Goal: Information Seeking & Learning: Learn about a topic

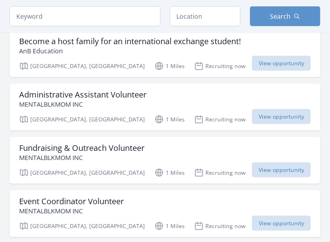
scroll to position [92, 0]
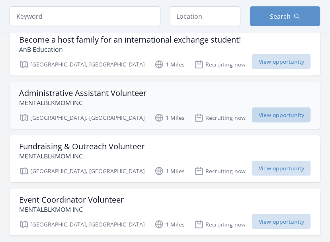
click at [280, 114] on span "View opportunity" at bounding box center [281, 114] width 59 height 15
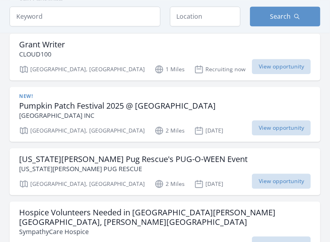
scroll to position [374, 0]
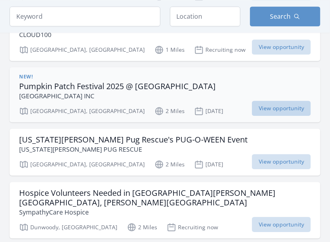
click at [292, 107] on span "View opportunity" at bounding box center [281, 108] width 59 height 15
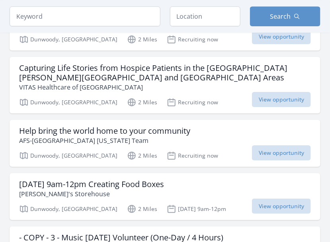
scroll to position [563, 0]
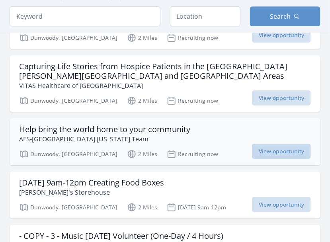
click at [284, 144] on span "View opportunity" at bounding box center [281, 151] width 59 height 15
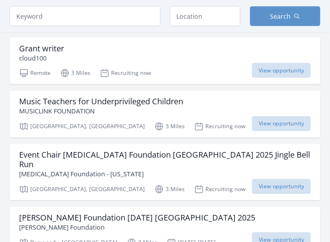
scroll to position [912, 0]
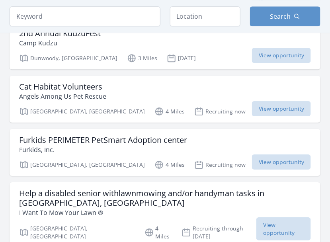
scroll to position [1151, 0]
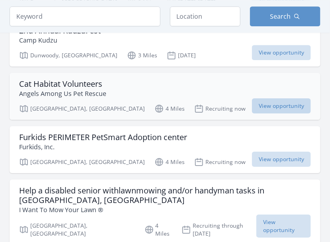
click at [276, 98] on span "View opportunity" at bounding box center [281, 105] width 59 height 15
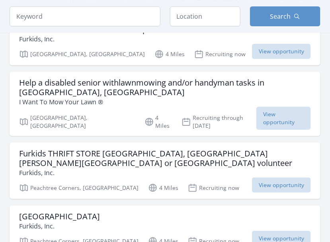
scroll to position [1296, 0]
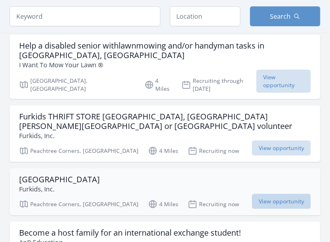
click at [286, 194] on span "View opportunity" at bounding box center [281, 201] width 59 height 15
click at [267, 194] on span "View opportunity" at bounding box center [281, 201] width 59 height 15
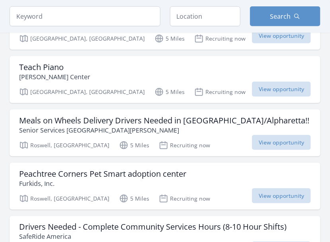
scroll to position [2070, 0]
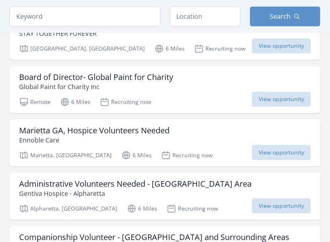
scroll to position [3085, 0]
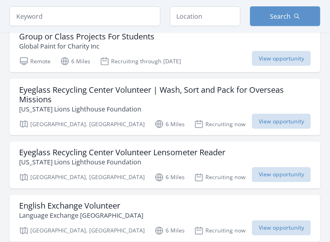
scroll to position [4118, 0]
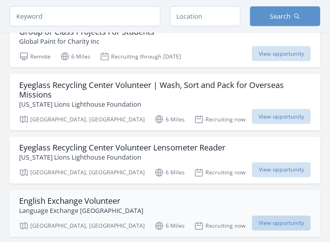
click at [282, 216] on span "View opportunity" at bounding box center [281, 223] width 59 height 15
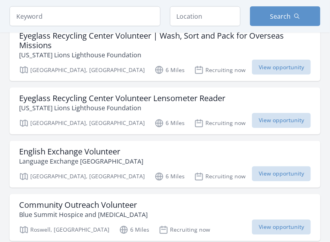
scroll to position [4171, 0]
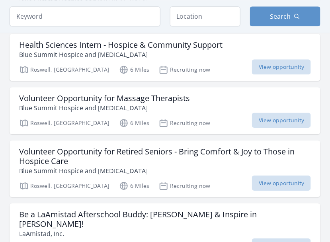
scroll to position [4398, 0]
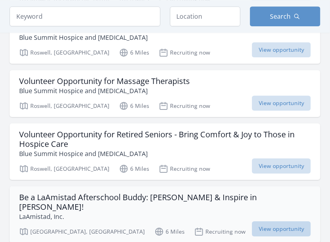
click at [267, 221] on span "View opportunity" at bounding box center [281, 228] width 59 height 15
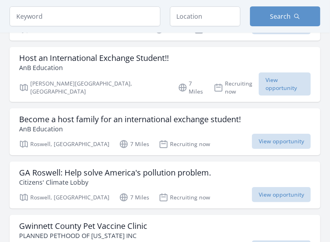
scroll to position [5174, 0]
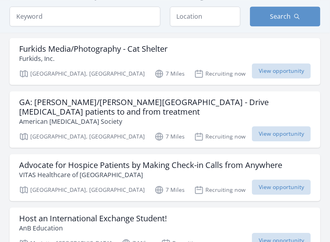
scroll to position [6283, 0]
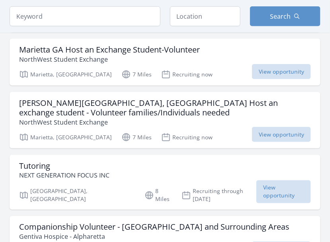
scroll to position [6781, 0]
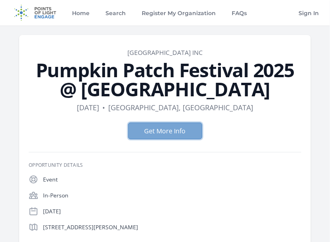
click at [180, 131] on button "Get More Info" at bounding box center [165, 131] width 74 height 17
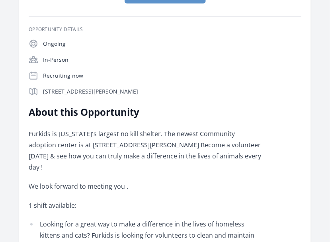
scroll to position [121, 0]
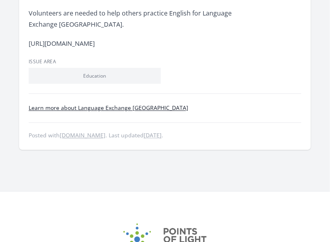
scroll to position [237, 0]
click at [111, 110] on link "Learn more about Language Exchange [GEOGRAPHIC_DATA]" at bounding box center [109, 108] width 160 height 8
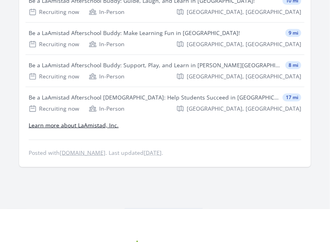
scroll to position [764, 0]
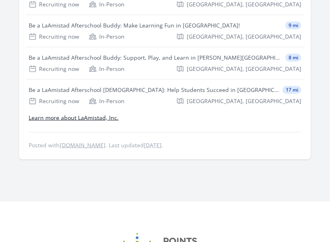
click at [82, 114] on link "Learn more about LaAmistad, Inc." at bounding box center [74, 118] width 90 height 8
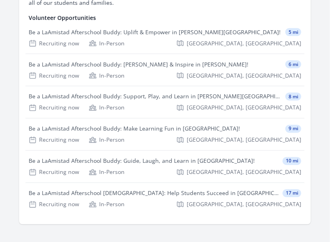
scroll to position [233, 0]
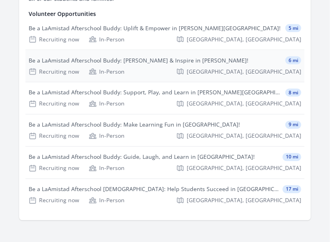
click at [177, 64] on div "Be a LaAmistad Afterschool Buddy: [PERSON_NAME] & Inspire in [PERSON_NAME]!" at bounding box center [139, 60] width 220 height 8
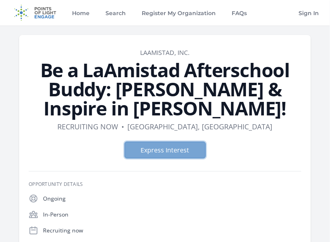
click at [159, 150] on button "Express Interest" at bounding box center [165, 150] width 81 height 17
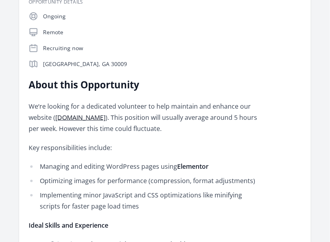
scroll to position [158, 0]
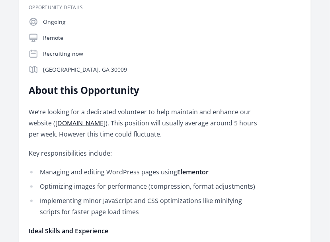
click at [88, 125] on link "[DOMAIN_NAME]" at bounding box center [80, 123] width 50 height 9
